Goal: Task Accomplishment & Management: Complete application form

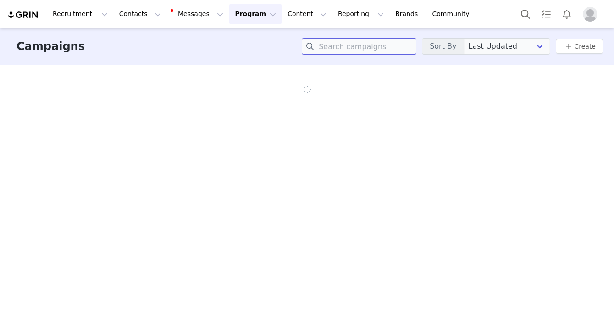
click at [355, 43] on input at bounding box center [359, 46] width 115 height 17
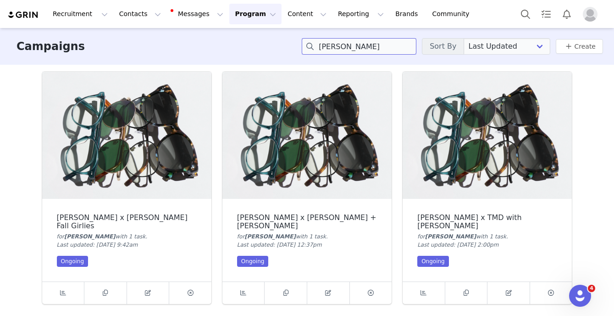
type input "emma"
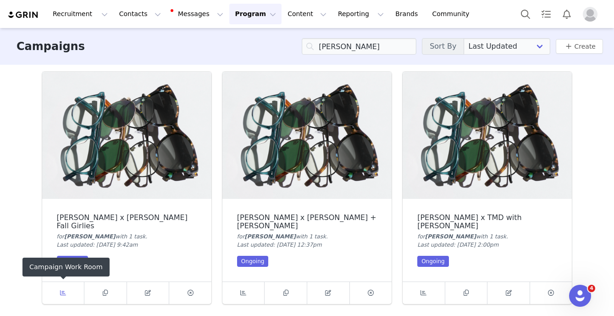
click at [66, 293] on span at bounding box center [62, 292] width 11 height 11
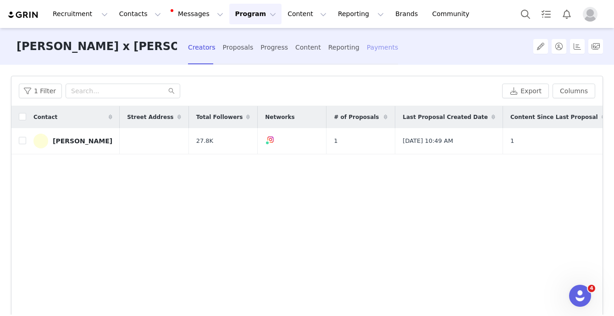
click at [380, 47] on div "Payments" at bounding box center [383, 47] width 32 height 24
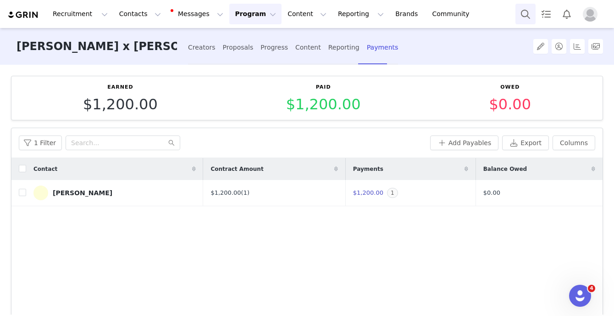
click at [529, 17] on button "Search" at bounding box center [526, 14] width 20 height 21
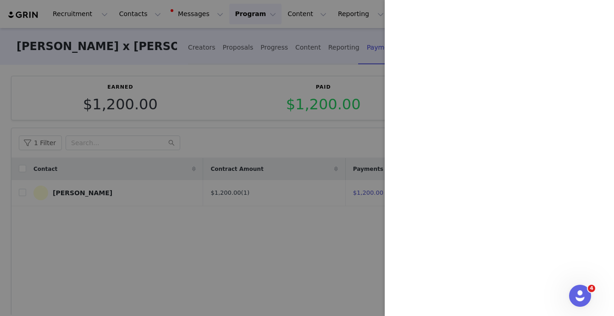
click at [207, 138] on div at bounding box center [307, 158] width 614 height 316
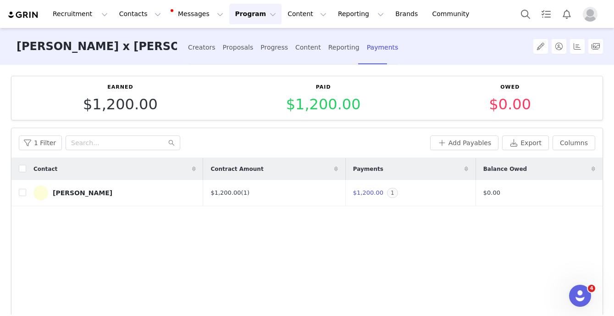
click at [253, 14] on button "Program Program" at bounding box center [255, 14] width 52 height 21
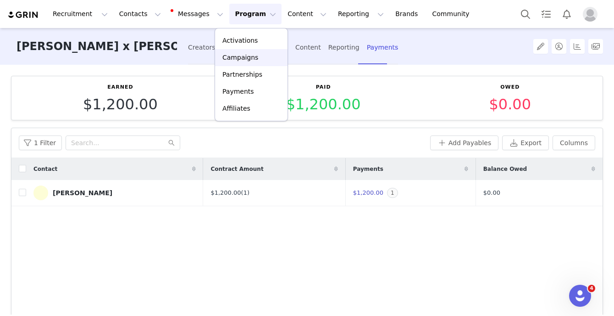
click at [240, 56] on p "Campaigns" at bounding box center [241, 58] width 36 height 10
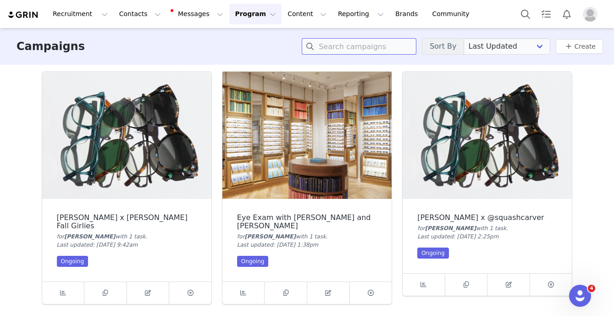
click at [332, 47] on input at bounding box center [359, 46] width 115 height 17
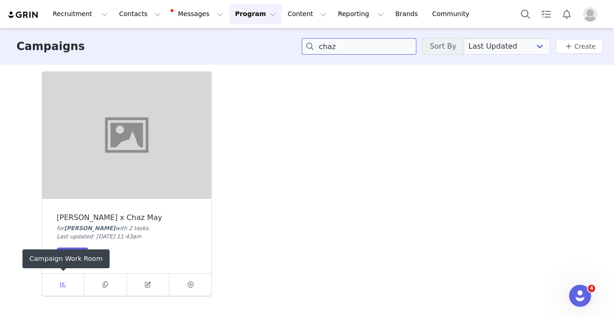
type input "chaz"
click at [70, 285] on link at bounding box center [63, 285] width 43 height 22
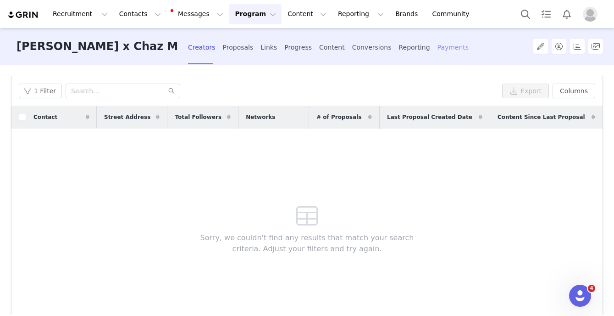
click at [438, 41] on div "Payments" at bounding box center [454, 47] width 32 height 24
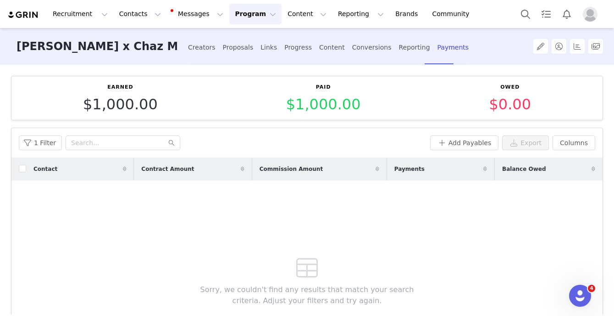
click at [235, 17] on button "Program Program" at bounding box center [255, 14] width 52 height 21
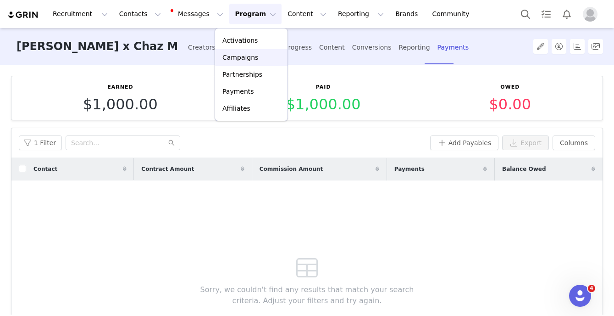
click at [240, 56] on p "Campaigns" at bounding box center [241, 58] width 36 height 10
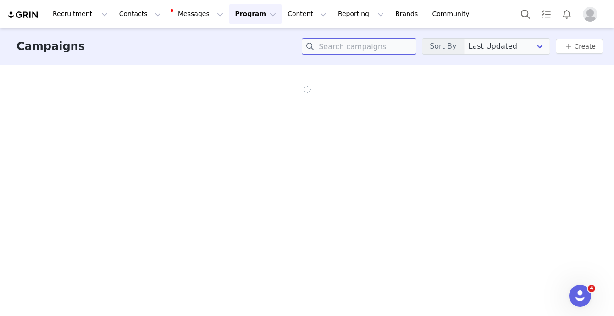
click at [363, 47] on input at bounding box center [359, 46] width 115 height 17
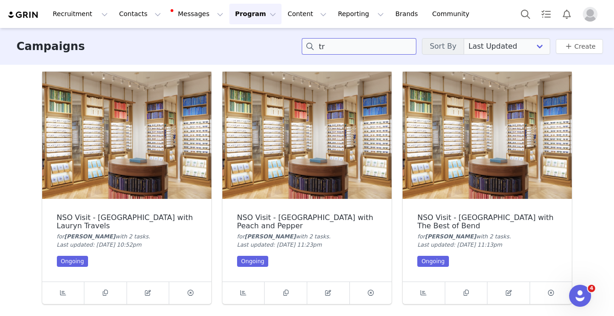
type input "t"
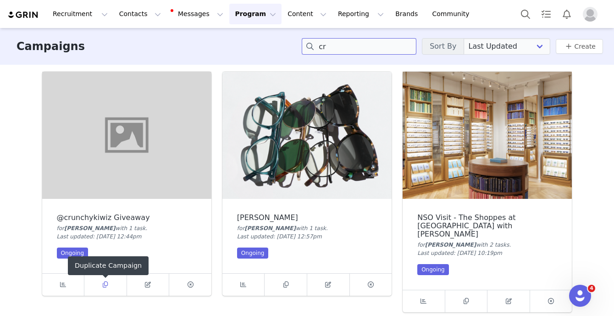
type input "cr"
click at [103, 284] on icon at bounding box center [105, 284] width 5 height 6
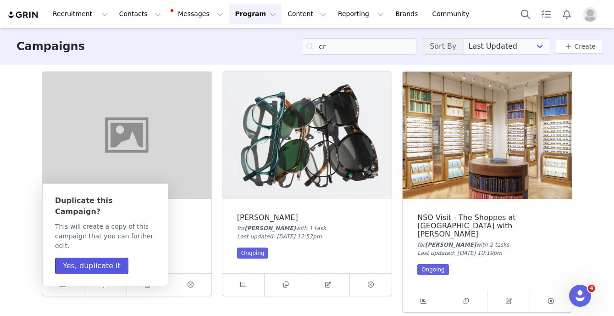
click at [78, 257] on button "Yes, duplicate it" at bounding box center [91, 265] width 73 height 17
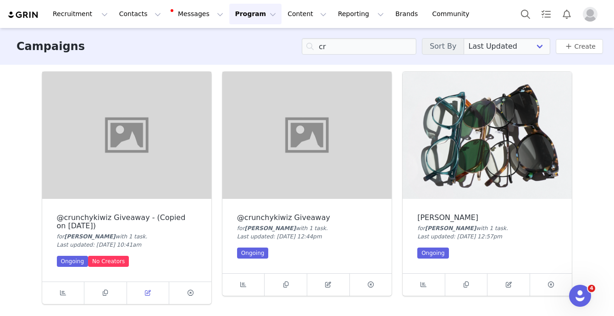
click at [143, 294] on span at bounding box center [147, 292] width 11 height 11
select select
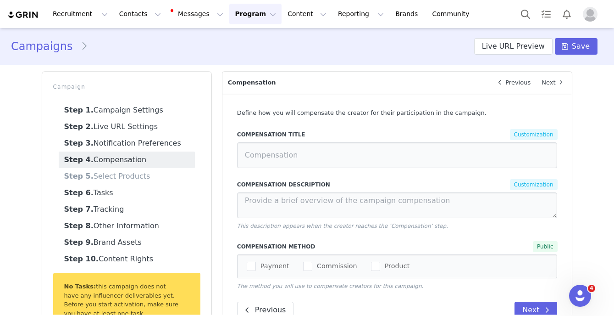
type input "$1,000.00"
select select "429e1702-98c0-4387-a565-b228dcd0a076"
type input "@crunchykiwiz Giveaway - (Copied on Sep 30, 2025)"
radio input "true"
radio input "false"
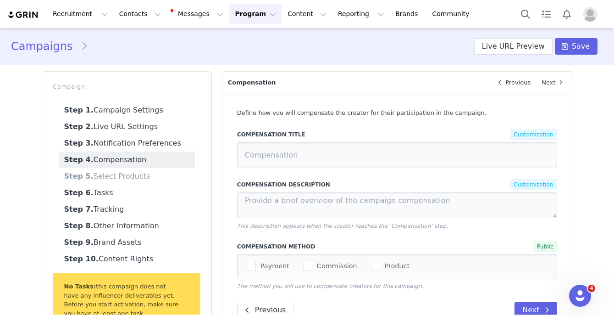
type textarea "You will be paid a fixed amount."
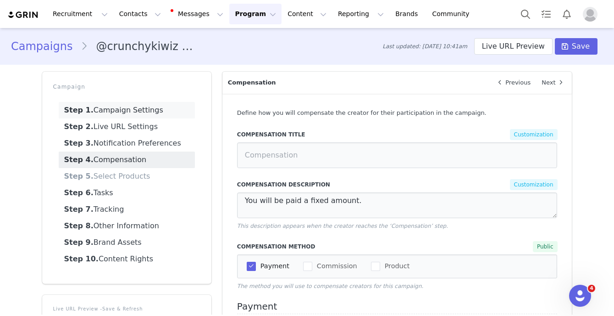
click at [136, 113] on link "Step 1. Campaign Settings" at bounding box center [127, 110] width 136 height 17
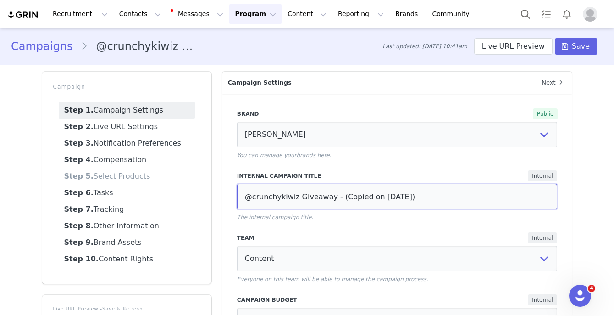
click at [270, 196] on input "@crunchykiwiz Giveaway - (Copied on Sep 30, 2025)" at bounding box center [397, 197] width 321 height 26
click at [281, 202] on input "April Supply Goods Giveaway" at bounding box center [397, 197] width 321 height 26
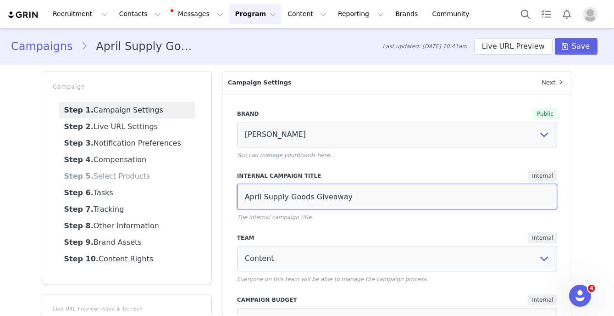
click at [281, 202] on input "April Supply Goods Giveaway" at bounding box center [397, 197] width 321 height 26
type input "April Supply Goods Giveaway"
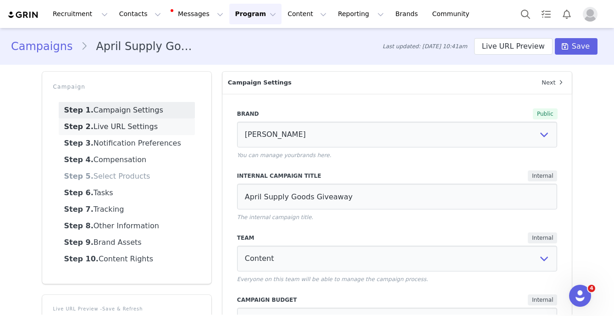
click at [92, 122] on link "Step 2. Live URL Settings" at bounding box center [127, 126] width 136 height 17
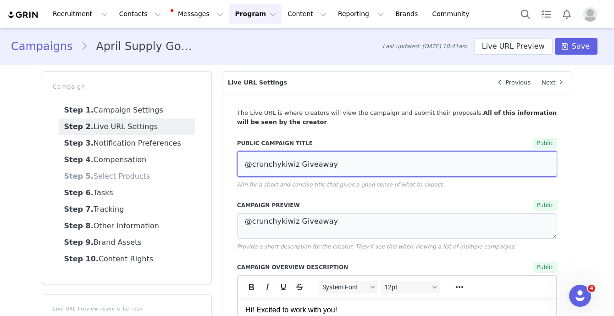
click at [294, 167] on input "@crunchykiwiz Giveaway" at bounding box center [397, 164] width 321 height 26
paste input "April Supply Goods"
type input "April Supply Goods Giveaway"
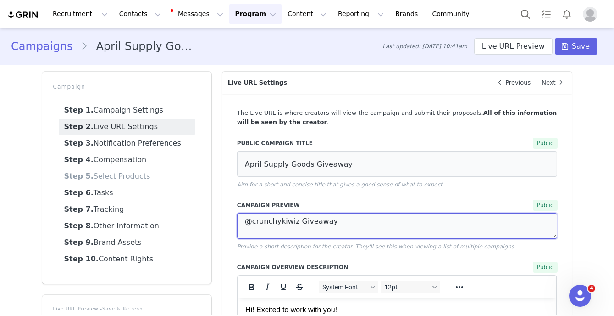
click at [272, 222] on textarea "@crunchykiwiz Giveaway" at bounding box center [397, 226] width 321 height 26
paste textarea "April Supply Goods"
type textarea "April Supply Goods Giveaway"
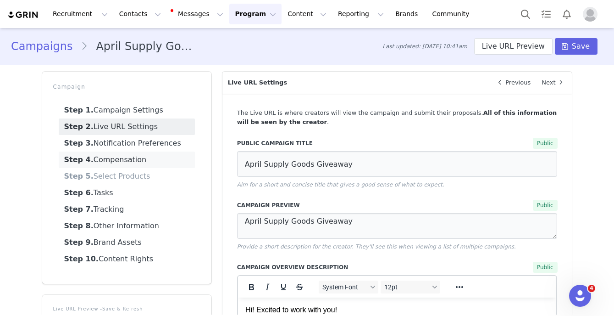
click at [138, 155] on link "Step 4. Compensation" at bounding box center [127, 159] width 136 height 17
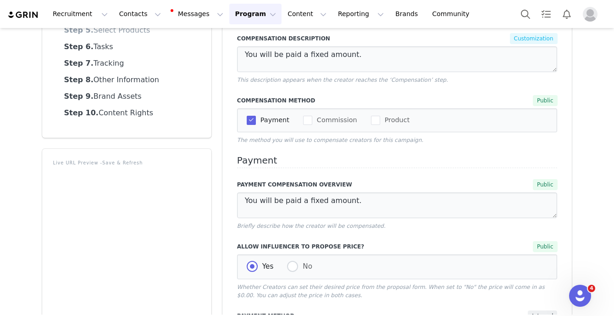
scroll to position [149, 0]
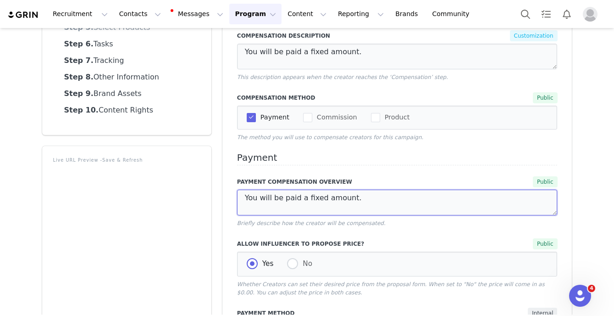
click at [290, 201] on textarea "You will be paid a fixed amount." at bounding box center [397, 203] width 321 height 26
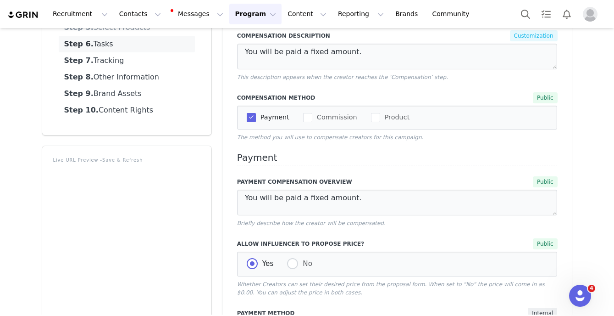
click at [117, 44] on link "Step 6. Tasks" at bounding box center [127, 44] width 136 height 17
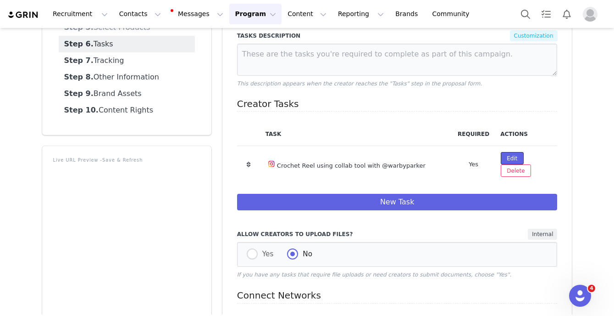
click at [510, 156] on button "Edit" at bounding box center [512, 158] width 22 height 12
select select "5"
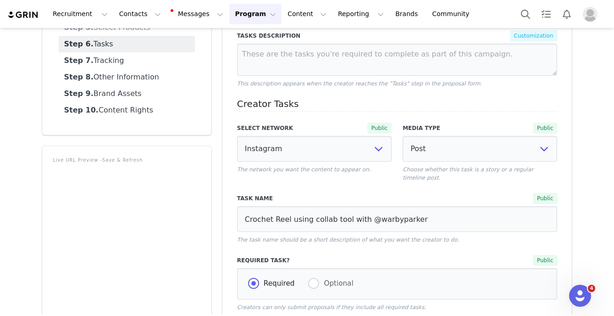
scroll to position [0, 0]
click at [263, 220] on input "Crochet Reel using collab tool with @warbyparker" at bounding box center [397, 219] width 321 height 26
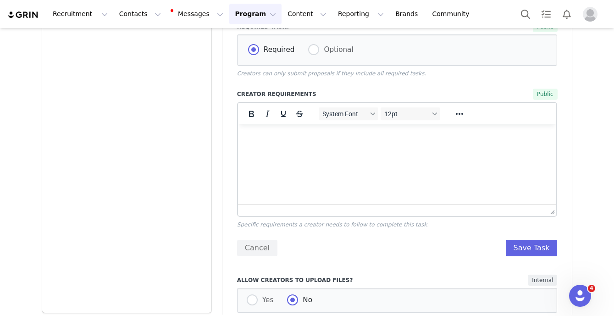
scroll to position [397, 0]
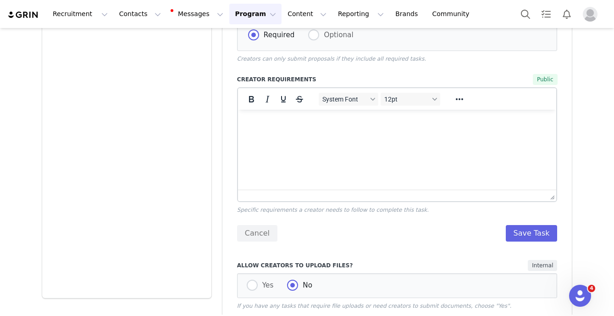
type input "Kindle Cover Reel using collab tool with @warbyparker"
click at [410, 134] on html at bounding box center [397, 122] width 319 height 25
click at [519, 231] on button "Save Task" at bounding box center [532, 233] width 52 height 17
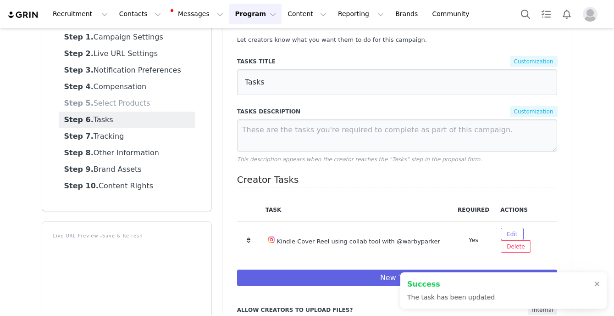
scroll to position [56, 0]
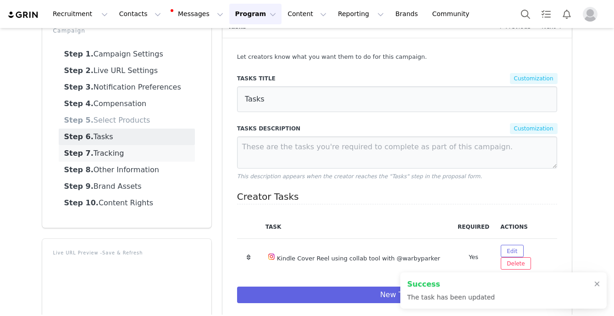
click at [101, 151] on link "Step 7. Tracking" at bounding box center [127, 153] width 136 height 17
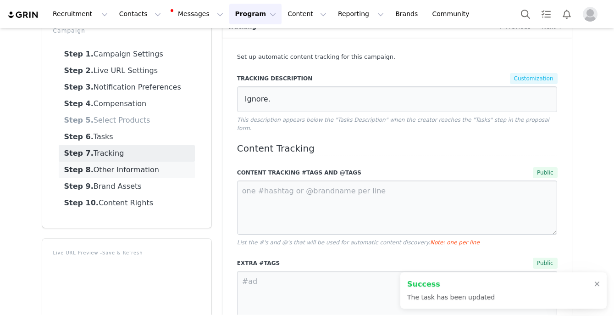
click at [116, 175] on link "Step 8. Other Information" at bounding box center [127, 170] width 136 height 17
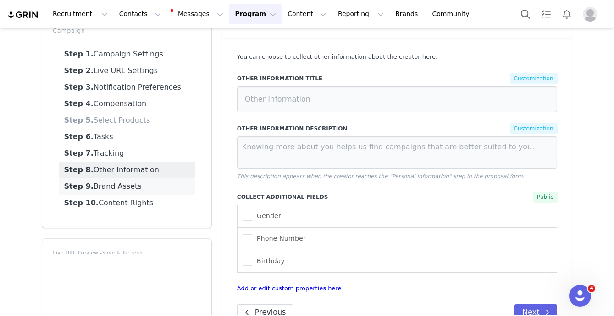
click at [113, 187] on link "Step 9. Brand Assets" at bounding box center [127, 186] width 136 height 17
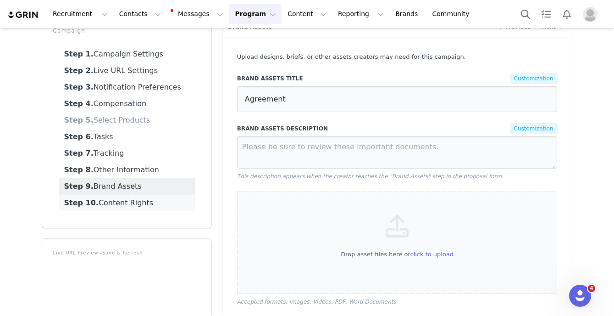
click at [113, 199] on link "Step 10. Content Rights" at bounding box center [127, 203] width 136 height 17
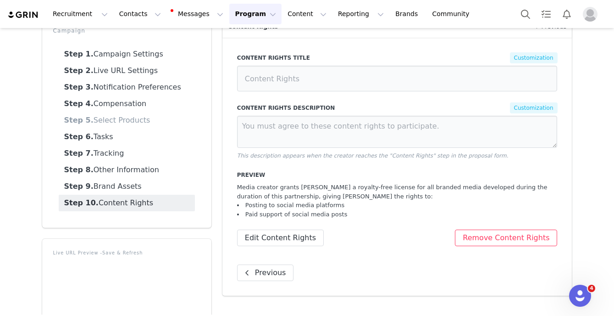
scroll to position [0, 0]
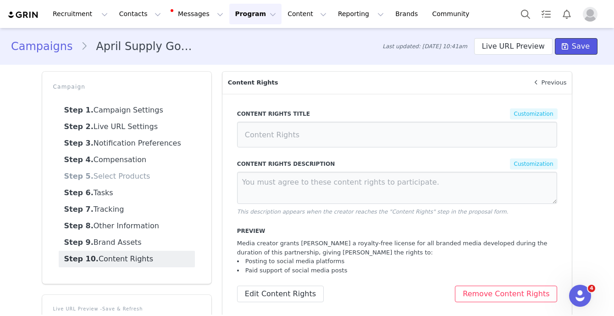
click at [568, 43] on icon at bounding box center [565, 46] width 6 height 7
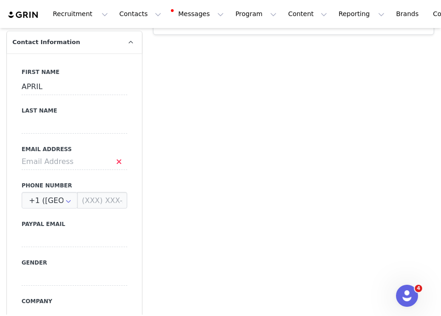
scroll to position [410, 0]
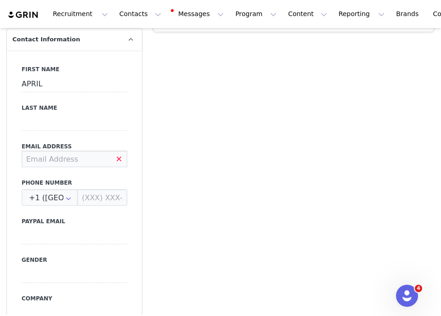
click at [80, 160] on input at bounding box center [75, 159] width 106 height 17
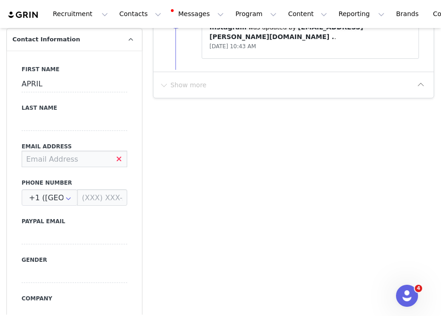
paste input "[EMAIL_ADDRESS][DOMAIN_NAME]"
type input "[EMAIL_ADDRESS][DOMAIN_NAME]"
click at [62, 87] on input "APRIL" at bounding box center [75, 84] width 106 height 17
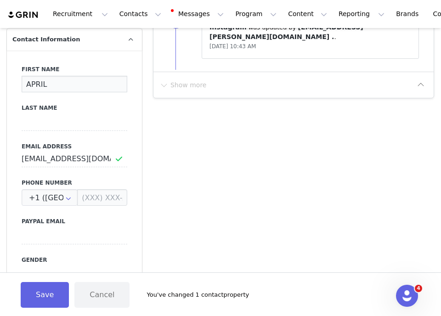
click at [62, 87] on input "APRIL" at bounding box center [75, 84] width 106 height 17
type input "Emmy"
click at [43, 292] on button "Save" at bounding box center [45, 295] width 48 height 26
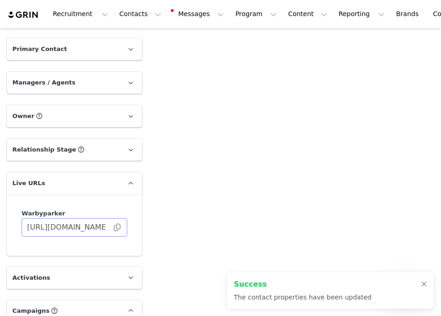
click at [117, 227] on span at bounding box center [116, 227] width 9 height 0
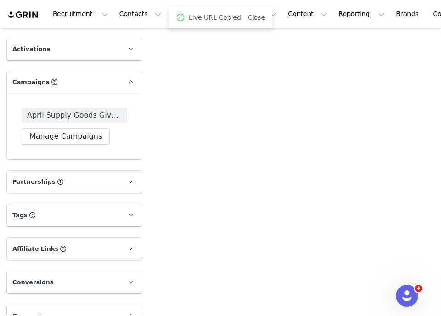
scroll to position [1197, 0]
